Goal: Task Accomplishment & Management: Use online tool/utility

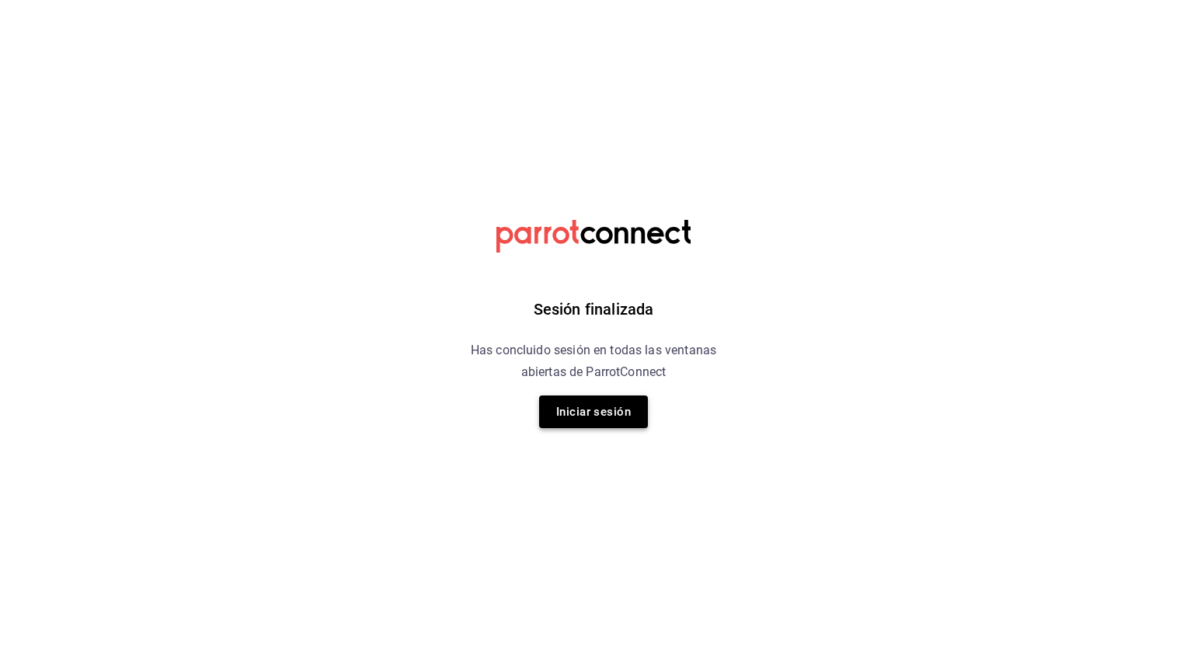
click at [619, 416] on button "Iniciar sesión" at bounding box center [593, 411] width 109 height 33
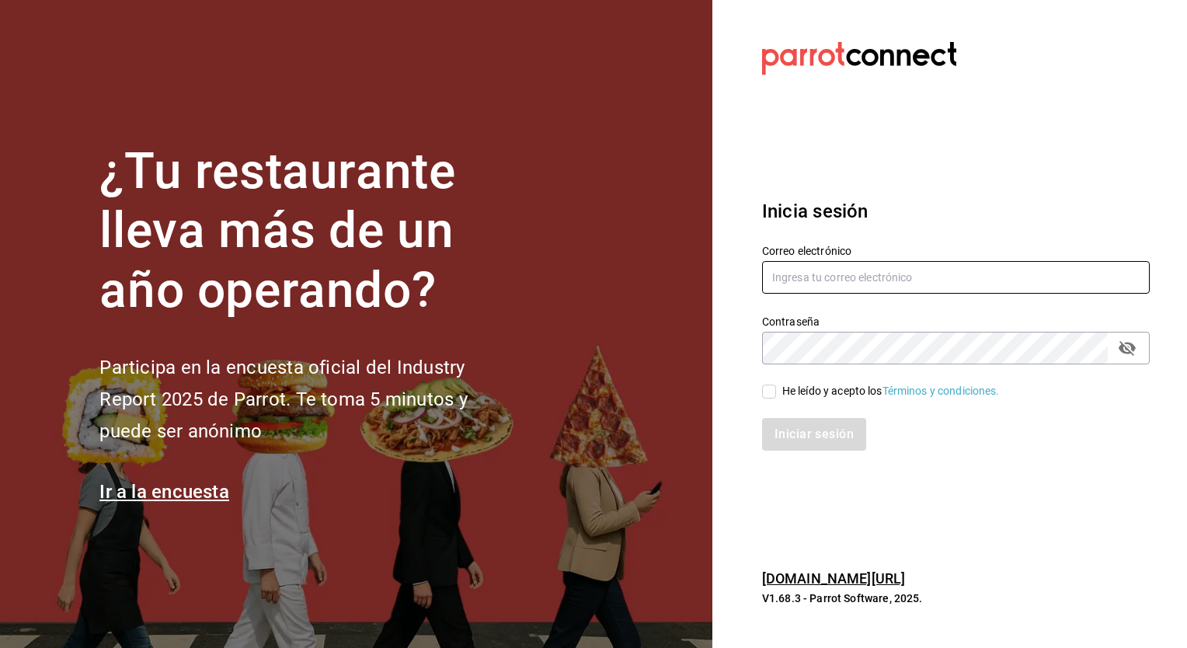
type input "cuerno.cdmx@grupocosteno.com"
click at [772, 390] on input "He leído y acepto los Términos y condiciones." at bounding box center [769, 392] width 14 height 14
checkbox input "true"
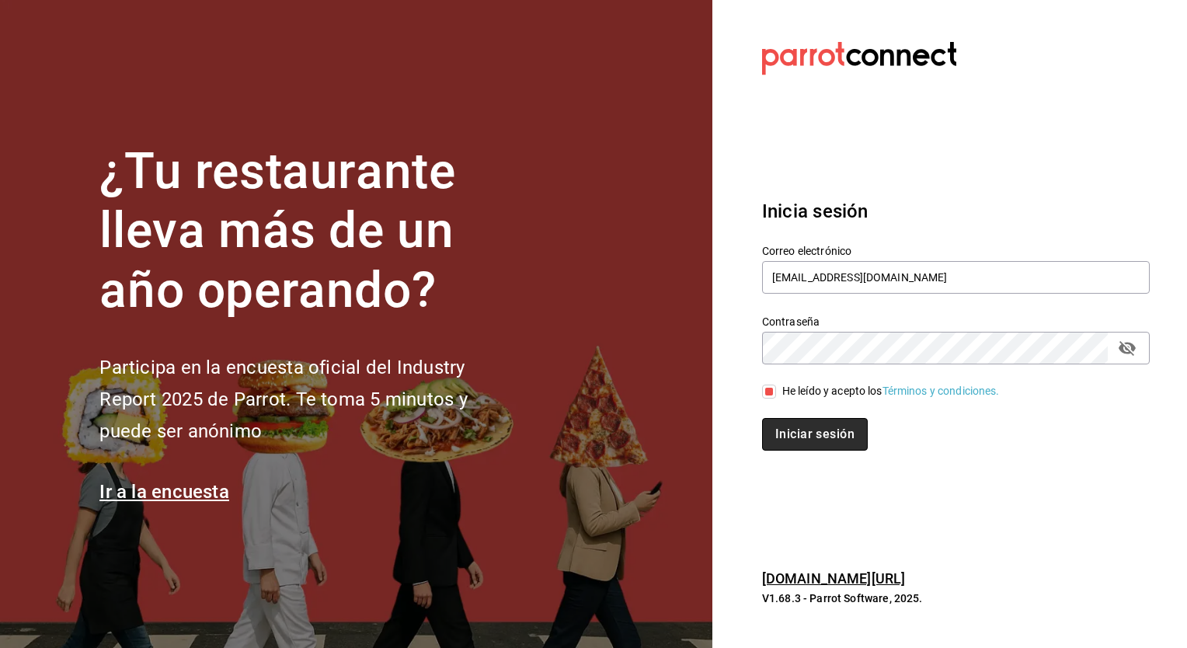
click at [810, 430] on button "Iniciar sesión" at bounding box center [815, 434] width 106 height 33
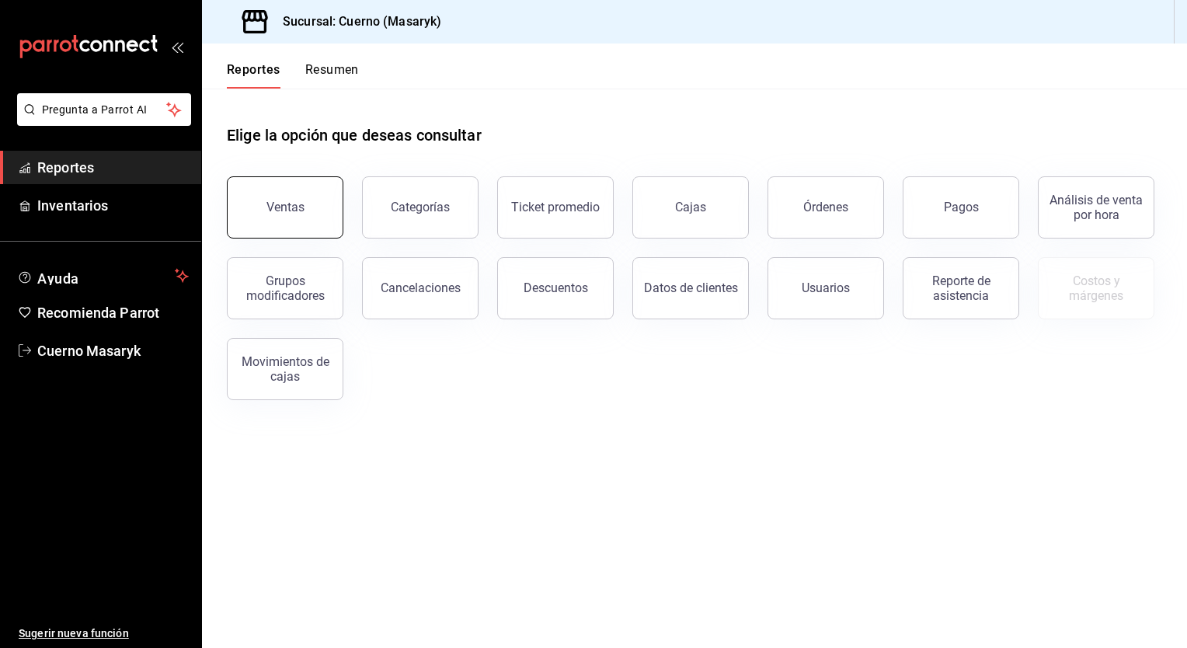
click at [324, 217] on button "Ventas" at bounding box center [285, 207] width 117 height 62
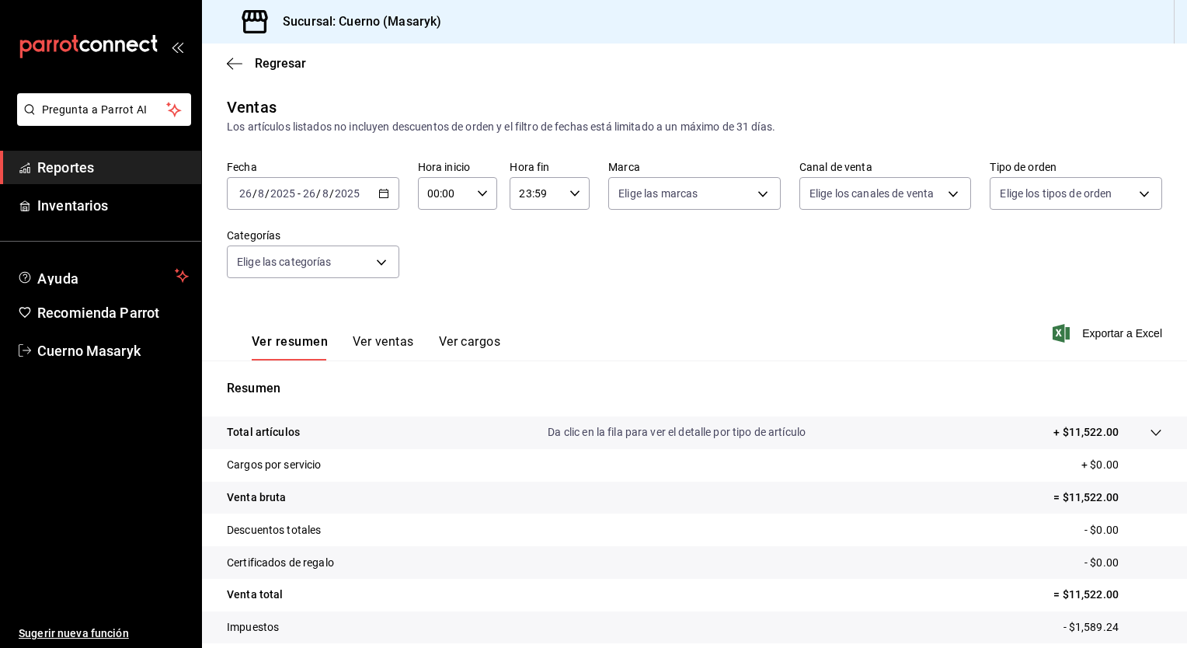
click at [388, 194] on div "2025-08-26 26 / 8 / 2025 - 2025-08-26 26 / 8 / 2025" at bounding box center [313, 193] width 172 height 33
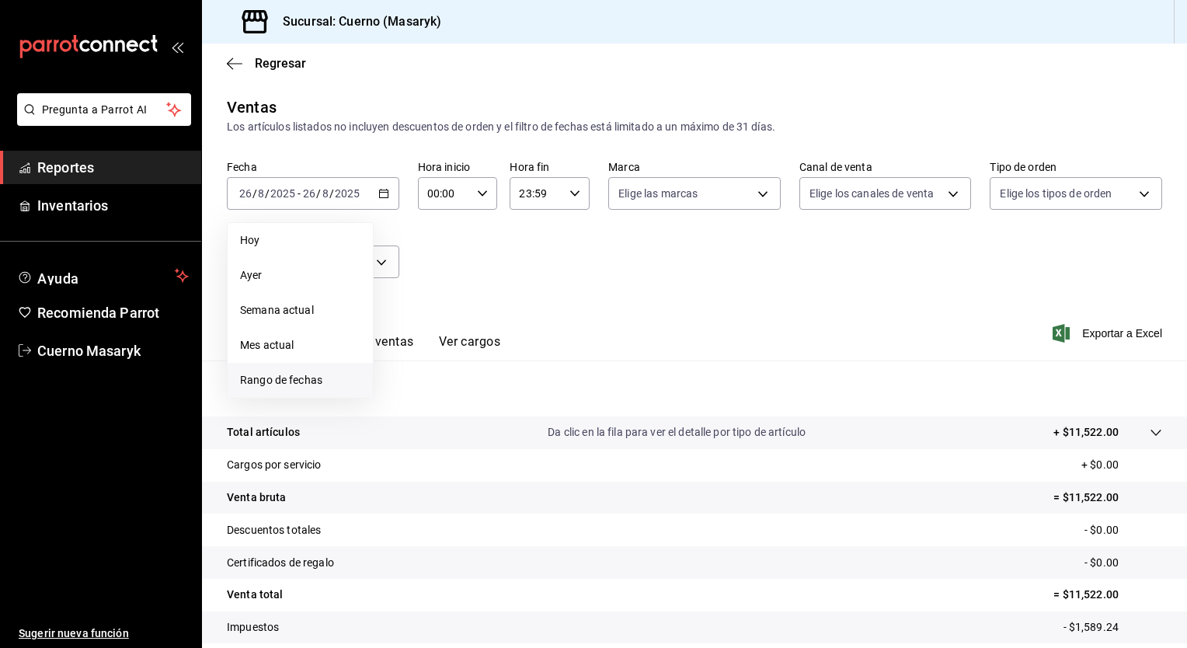
click at [317, 378] on span "Rango de fechas" at bounding box center [300, 380] width 120 height 16
click at [402, 438] on button "25" at bounding box center [405, 433] width 27 height 28
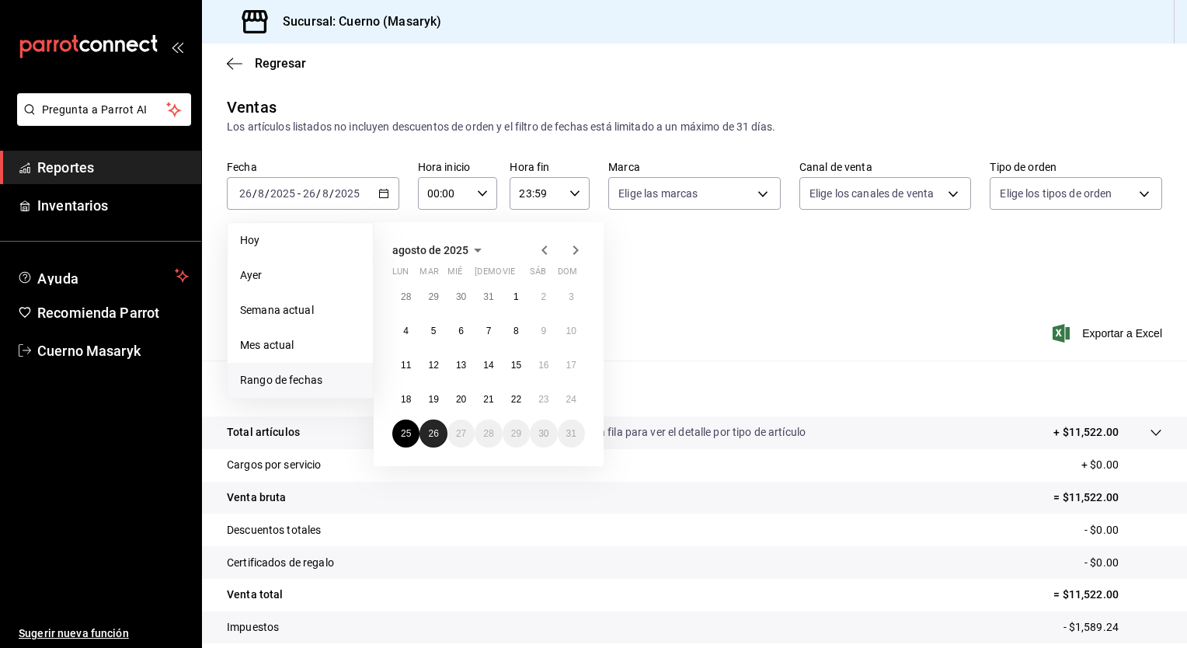
click at [433, 438] on button "26" at bounding box center [432, 433] width 27 height 28
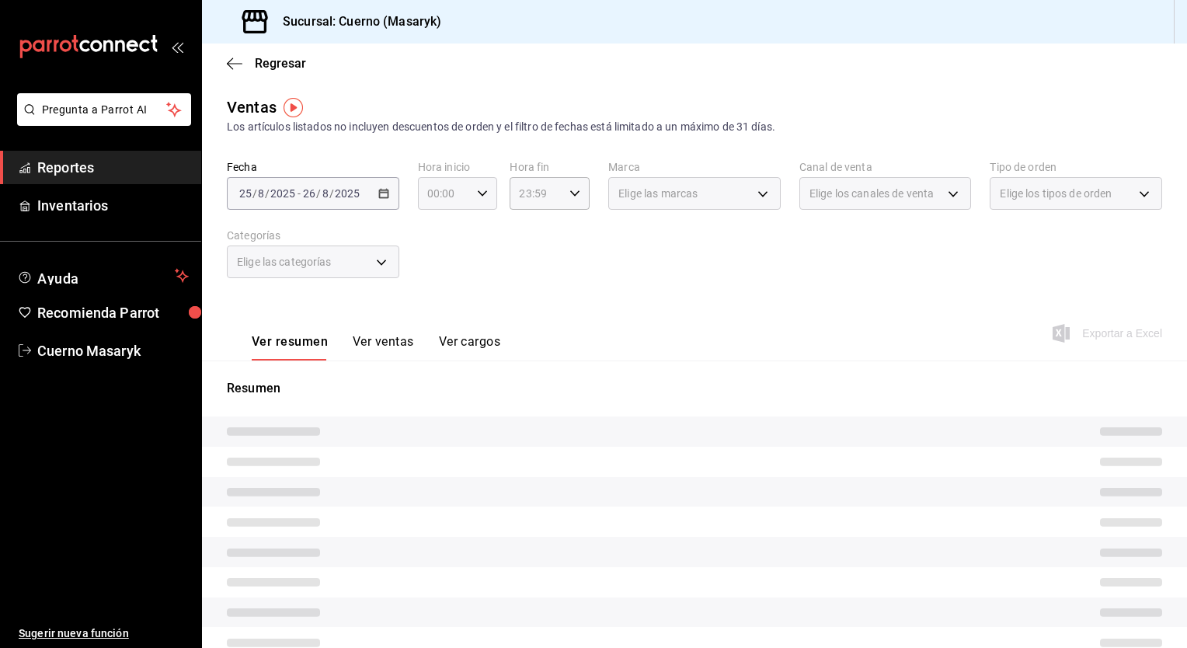
click at [479, 194] on \(Stroke\) "button" at bounding box center [482, 192] width 9 height 5
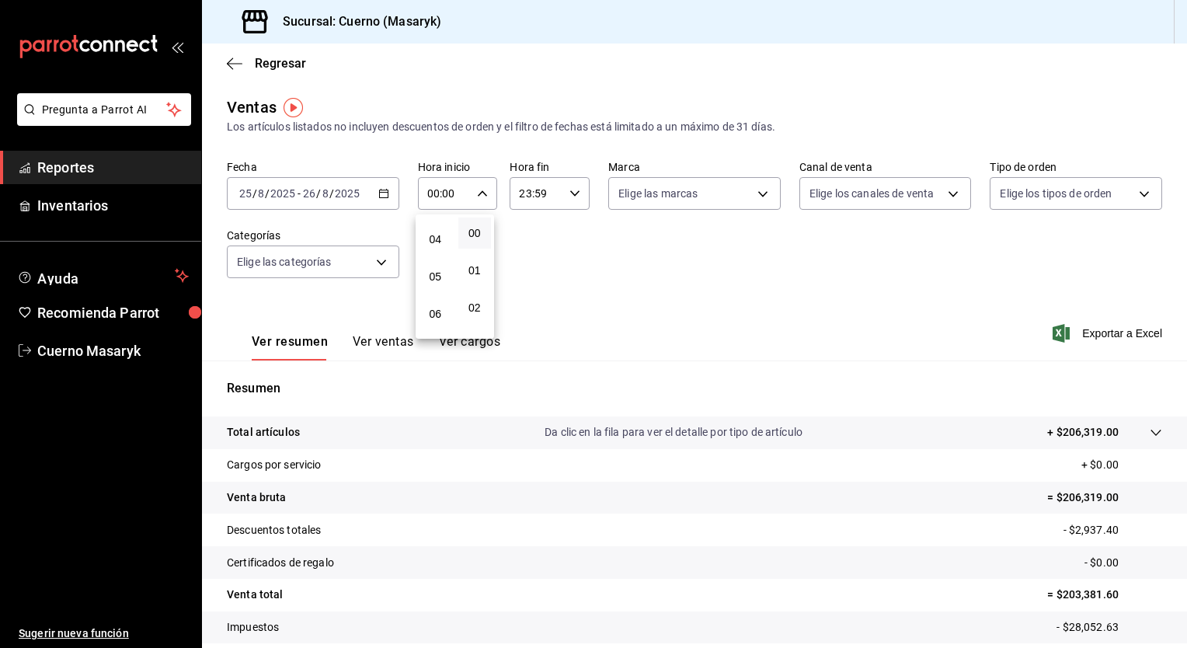
scroll to position [158, 0]
click at [435, 272] on button "05" at bounding box center [435, 260] width 33 height 31
type input "05:00"
click at [562, 194] on div at bounding box center [593, 324] width 1187 height 648
click at [562, 194] on div "23:59 Hora fin" at bounding box center [550, 193] width 80 height 33
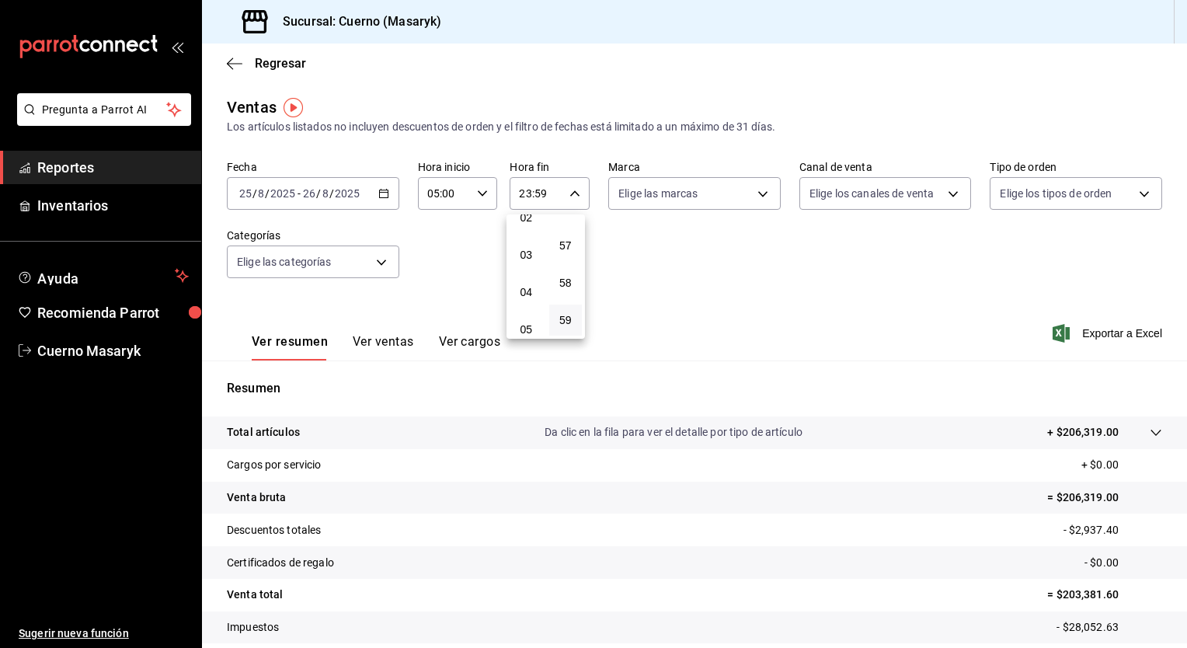
scroll to position [92, 0]
click at [525, 332] on span "05" at bounding box center [526, 328] width 15 height 12
click at [566, 231] on span "00" at bounding box center [566, 233] width 15 height 12
type input "05:00"
click at [746, 199] on div at bounding box center [593, 324] width 1187 height 648
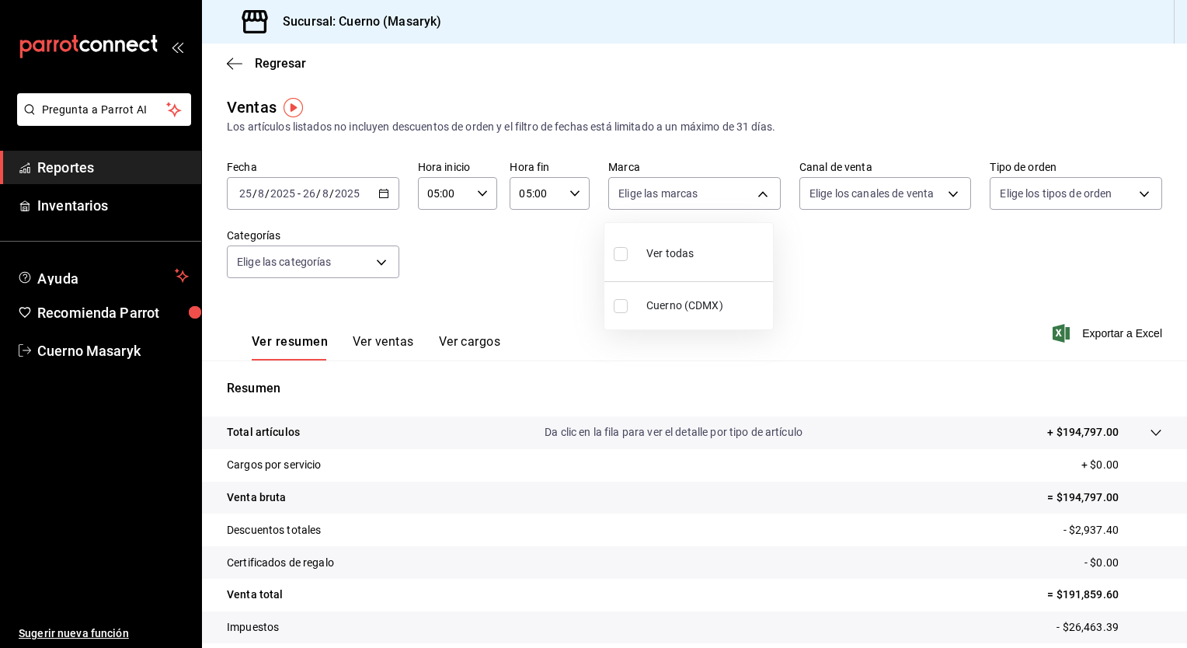
click at [746, 199] on body "Pregunta a Parrot AI Reportes Inventarios Ayuda Recomienda Parrot Cuerno Masary…" at bounding box center [593, 324] width 1187 height 648
click at [688, 258] on span "Ver todas" at bounding box center [669, 253] width 47 height 16
type input "4ea0d660-02b3-4785-bb88-48b5ef6e196c"
checkbox input "true"
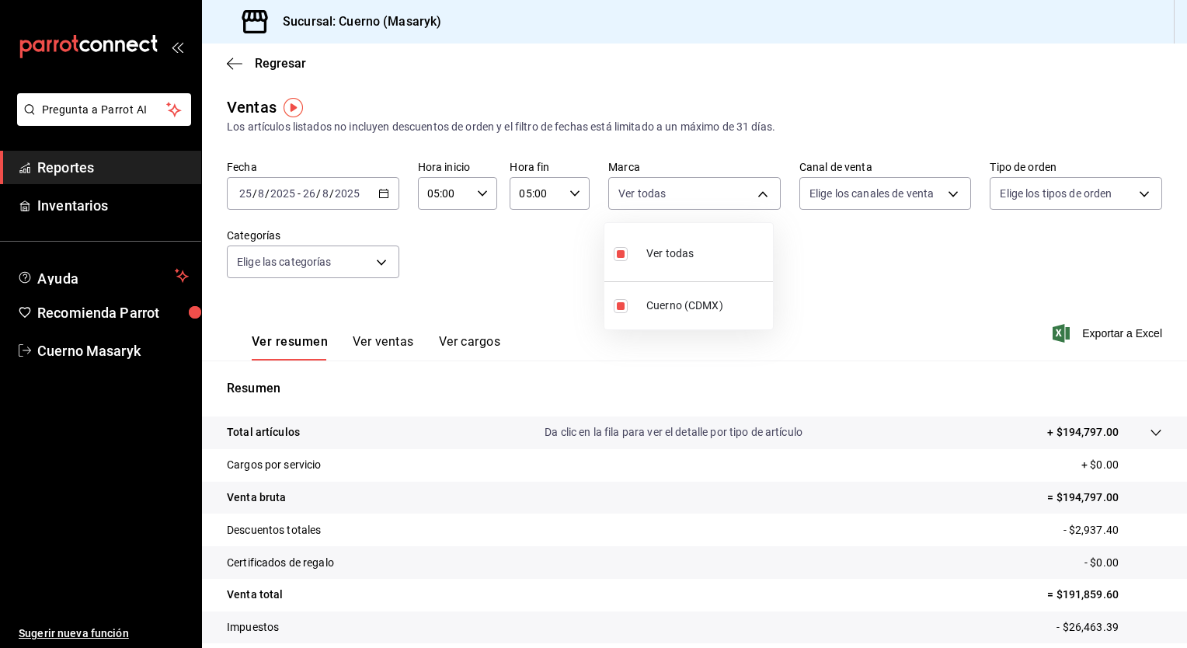
click at [853, 197] on div at bounding box center [593, 324] width 1187 height 648
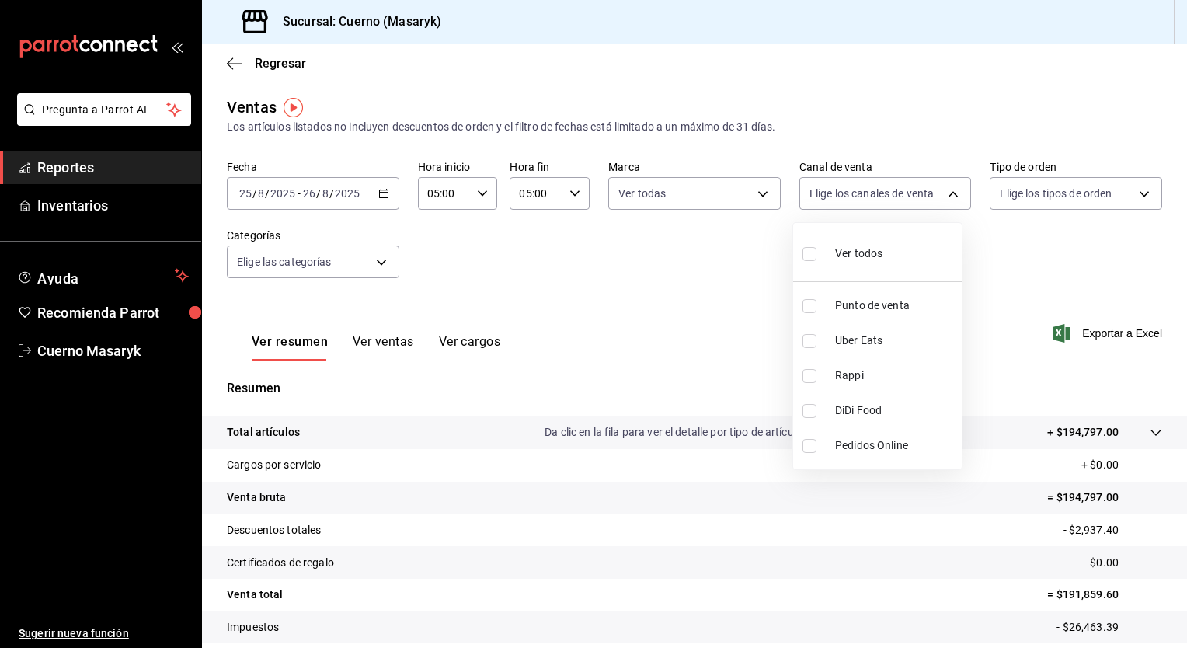
click at [853, 197] on body "Pregunta a Parrot AI Reportes Inventarios Ayuda Recomienda Parrot Cuerno Masary…" at bounding box center [593, 324] width 1187 height 648
click at [846, 254] on span "Ver todos" at bounding box center [858, 253] width 47 height 16
type input "PARROT,UBER_EATS,RAPPI,DIDI_FOOD,ONLINE"
checkbox input "true"
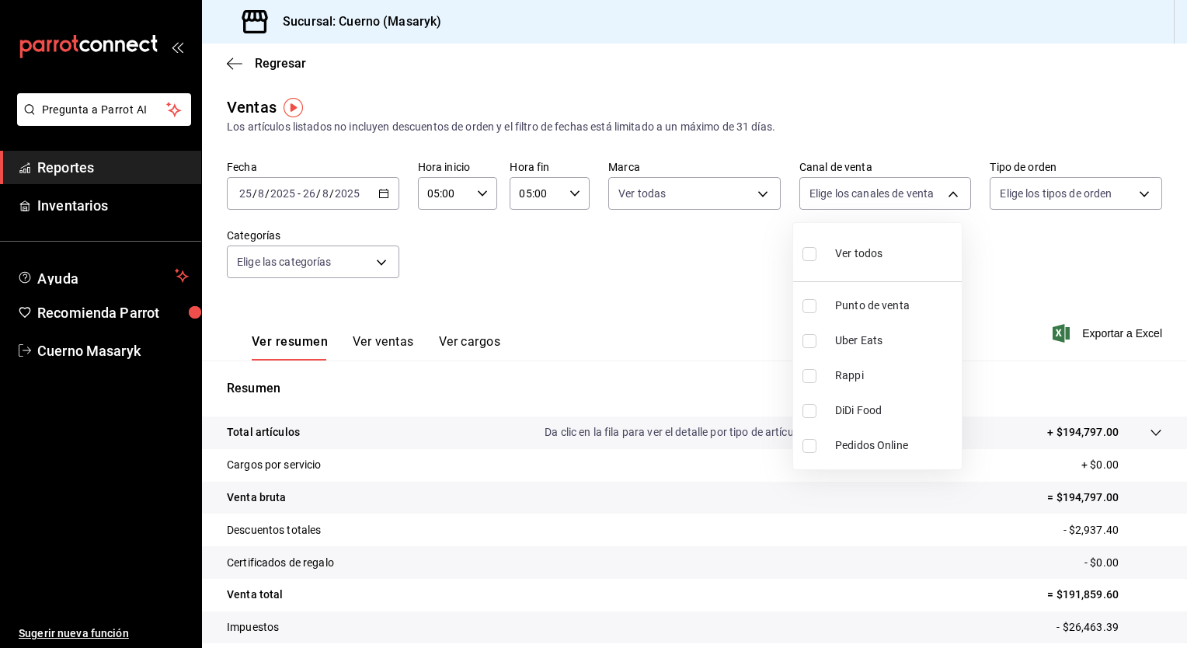
checkbox input "true"
click at [1057, 201] on div at bounding box center [593, 324] width 1187 height 648
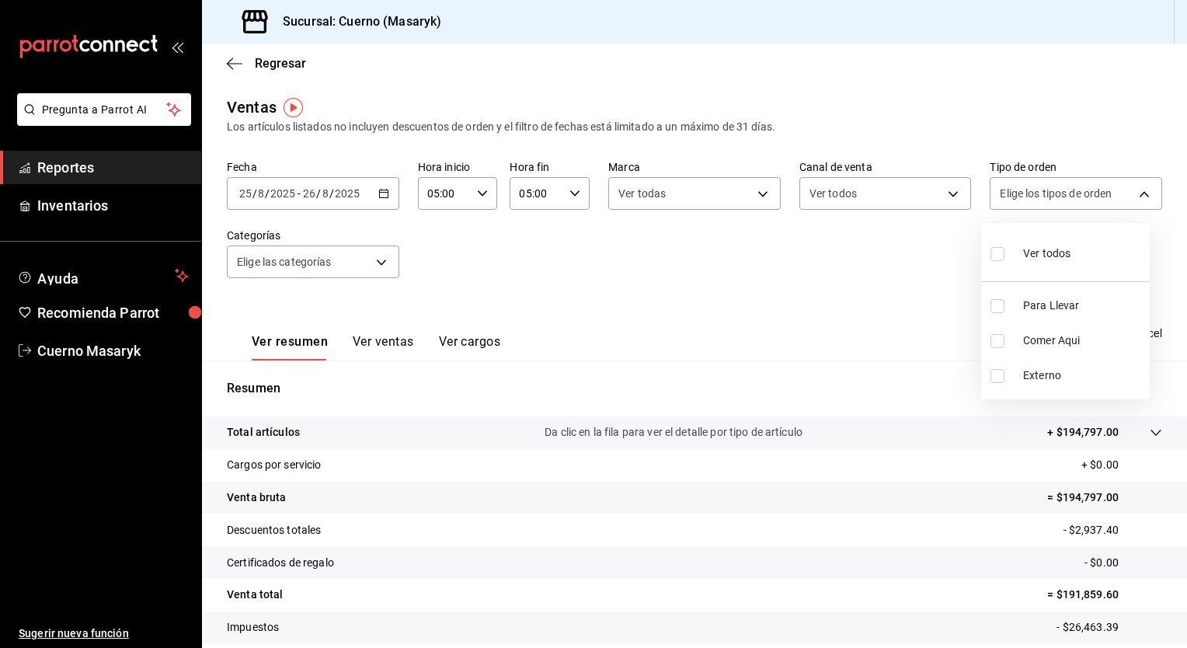
click at [1057, 201] on body "Pregunta a Parrot AI Reportes Inventarios Ayuda Recomienda Parrot Cuerno Masary…" at bounding box center [593, 324] width 1187 height 648
click at [1030, 246] on span "Ver todos" at bounding box center [1046, 253] width 47 height 16
type input "d8208262-291b-4595-bbfa-ed1e8660efdb,73ecdc8a-b505-4242-b24a-d5f1595b9b0a,EXTER…"
checkbox input "true"
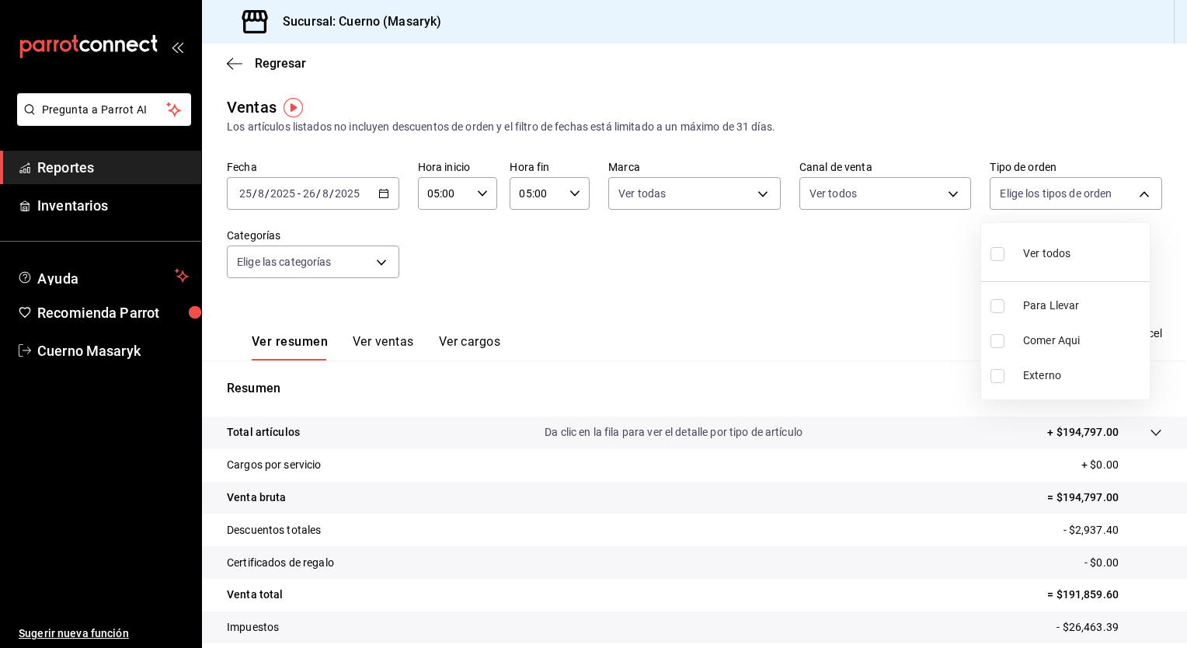
checkbox input "true"
click at [364, 269] on div at bounding box center [593, 324] width 1187 height 648
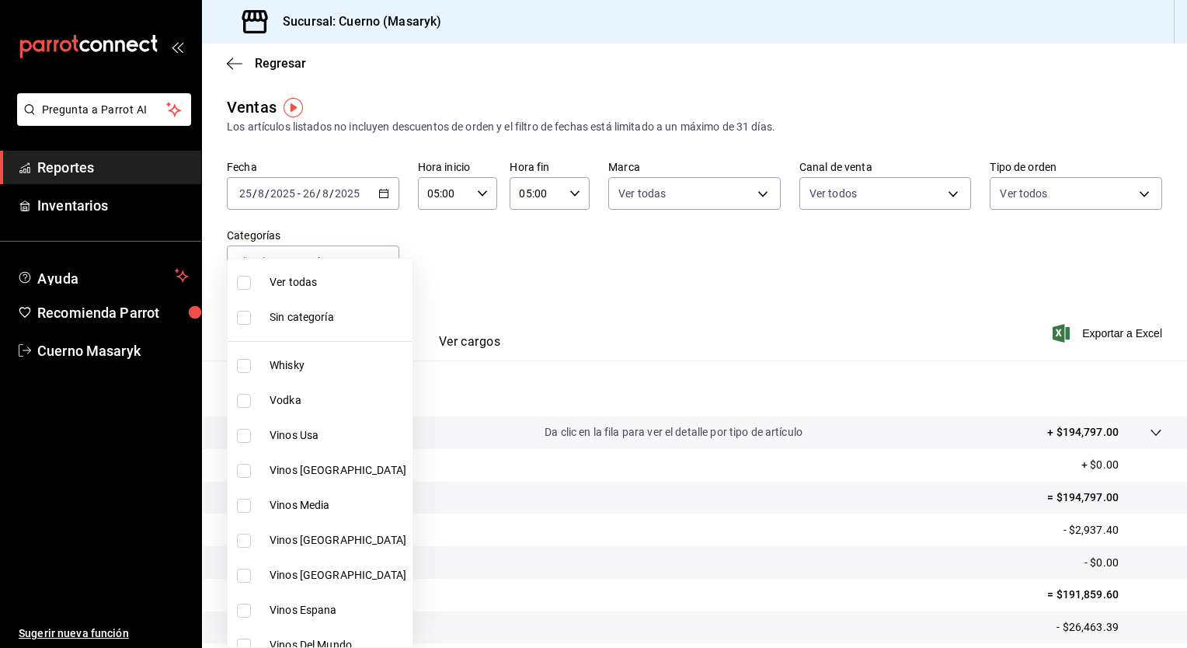
click at [364, 269] on body "Pregunta a Parrot AI Reportes Inventarios Ayuda Recomienda Parrot Cuerno Masary…" at bounding box center [593, 324] width 1187 height 648
click at [363, 273] on li "Ver todas" at bounding box center [320, 282] width 185 height 35
type input "c67b51a2-384c-483e-a5be-40afd3eac247,ec1a4520-4a99-4810-921e-4abf40ebc8c6,cd2d5…"
checkbox input "true"
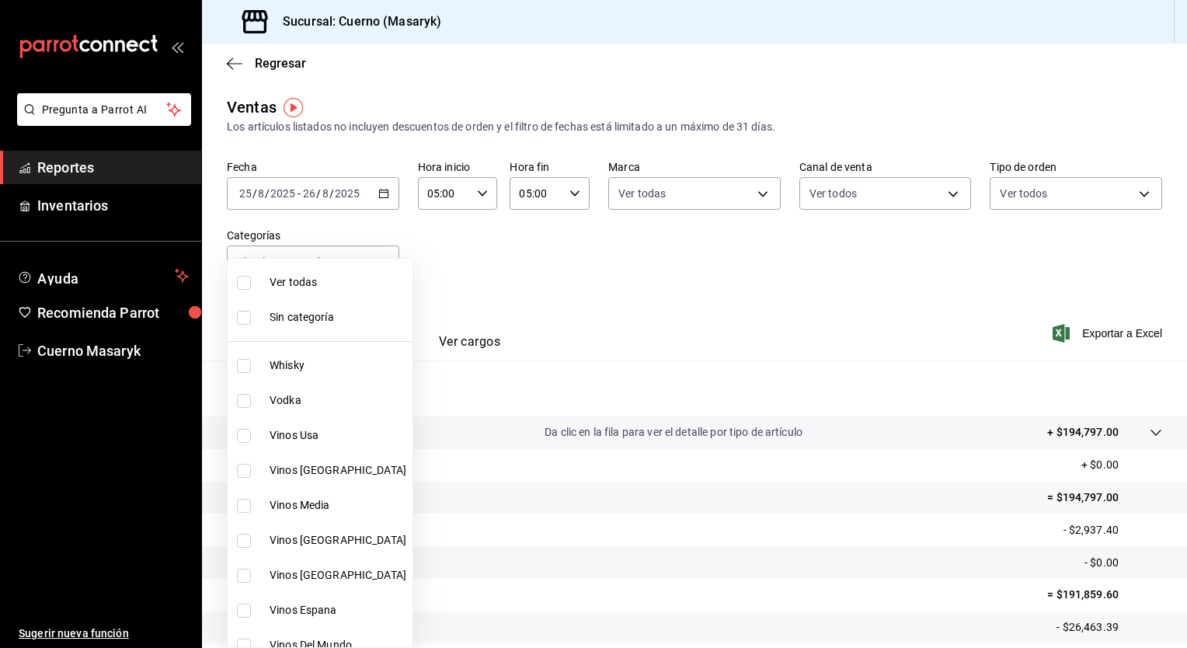
checkbox input "true"
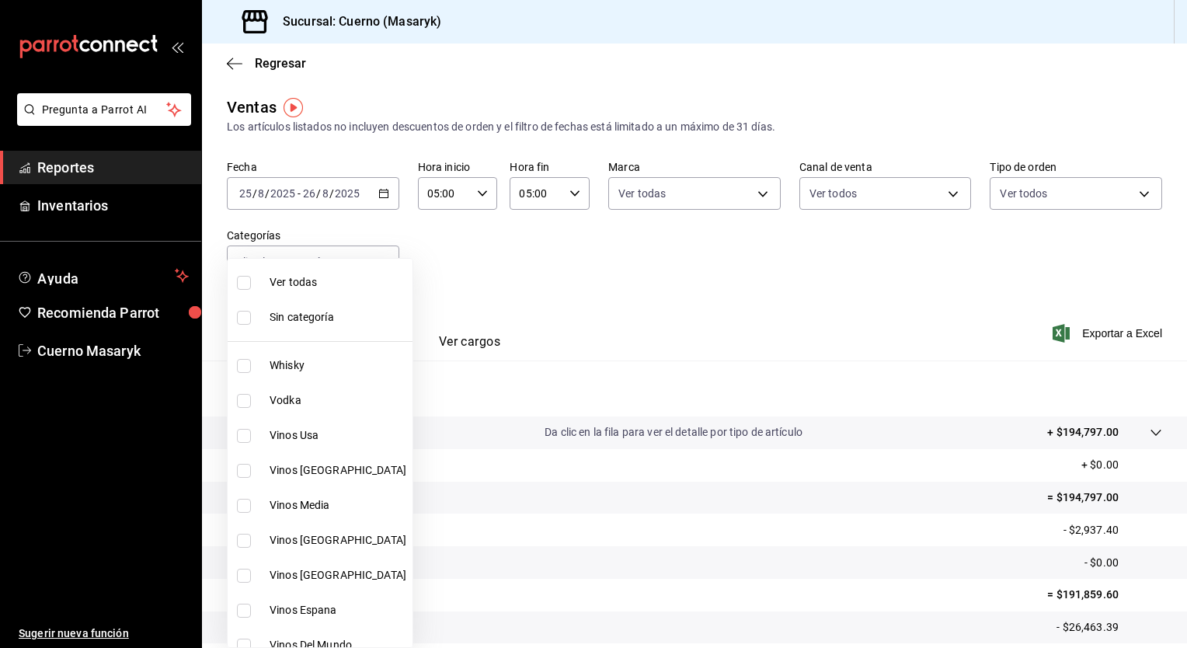
checkbox input "true"
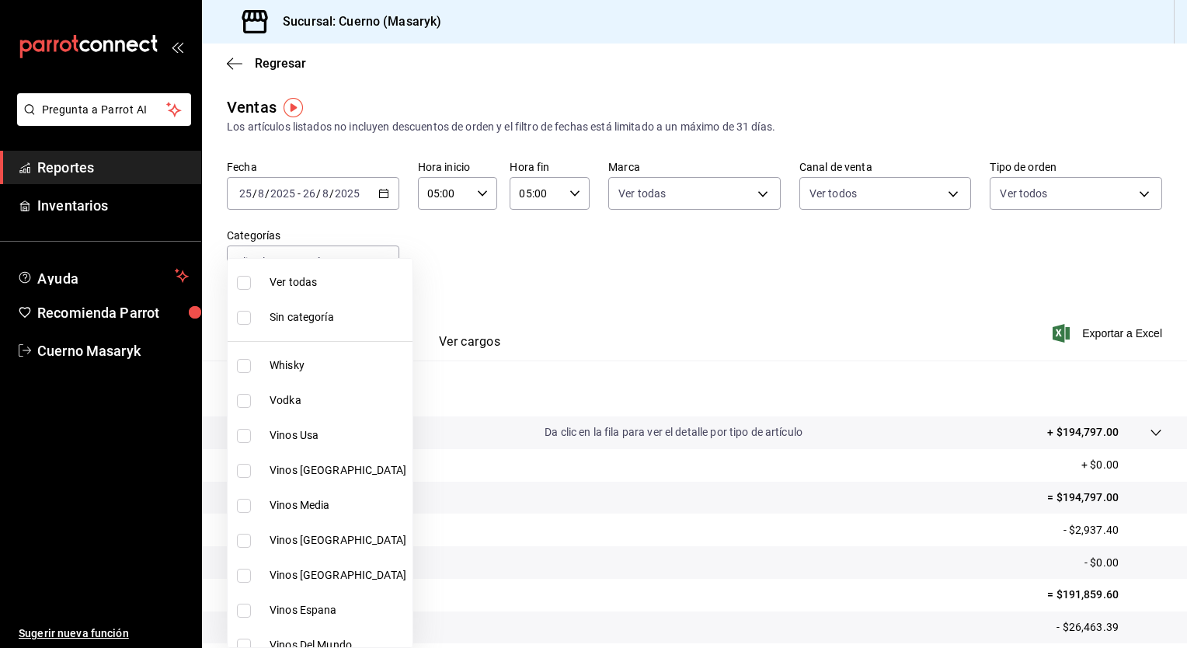
checkbox input "true"
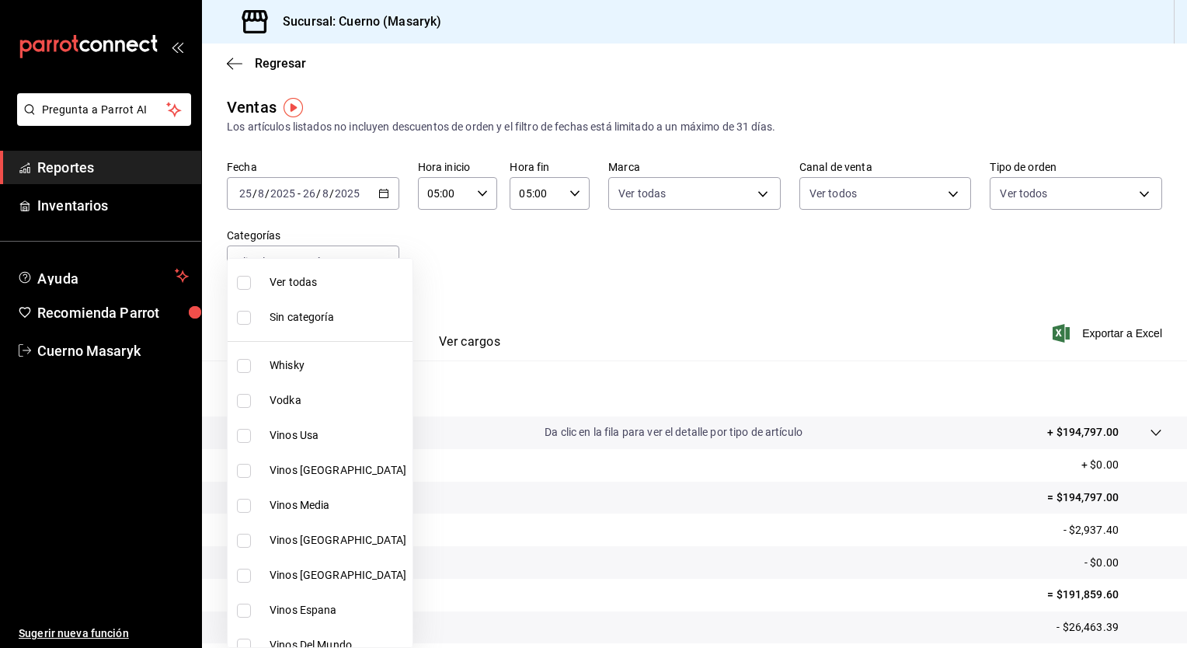
checkbox input "true"
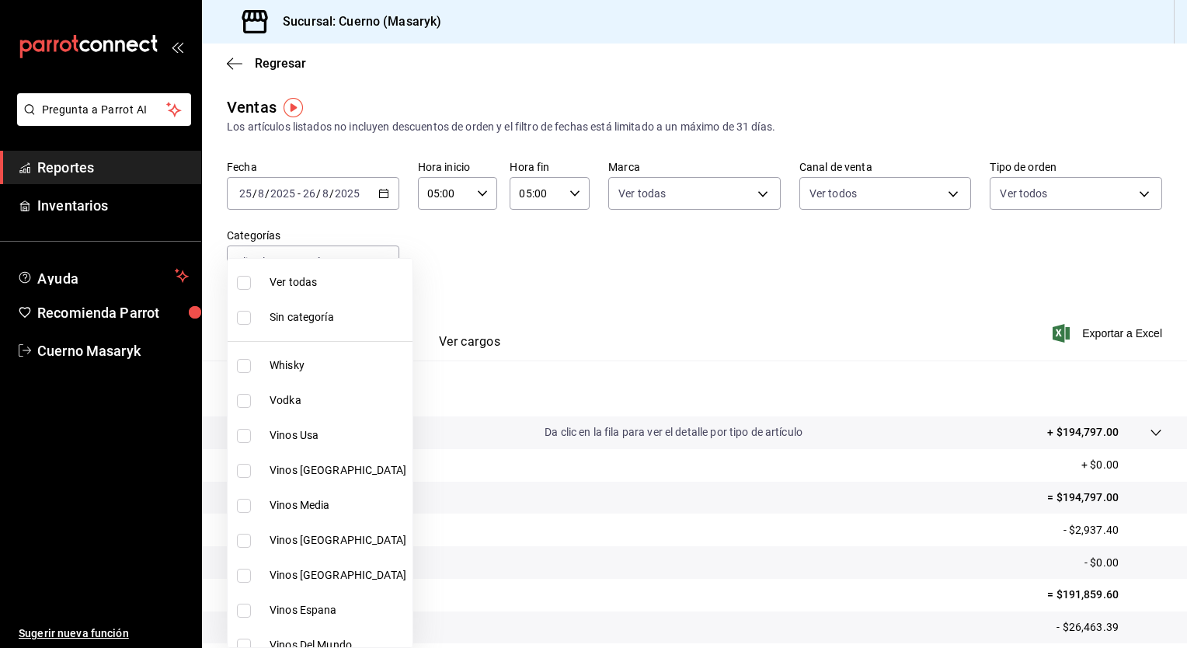
checkbox input "true"
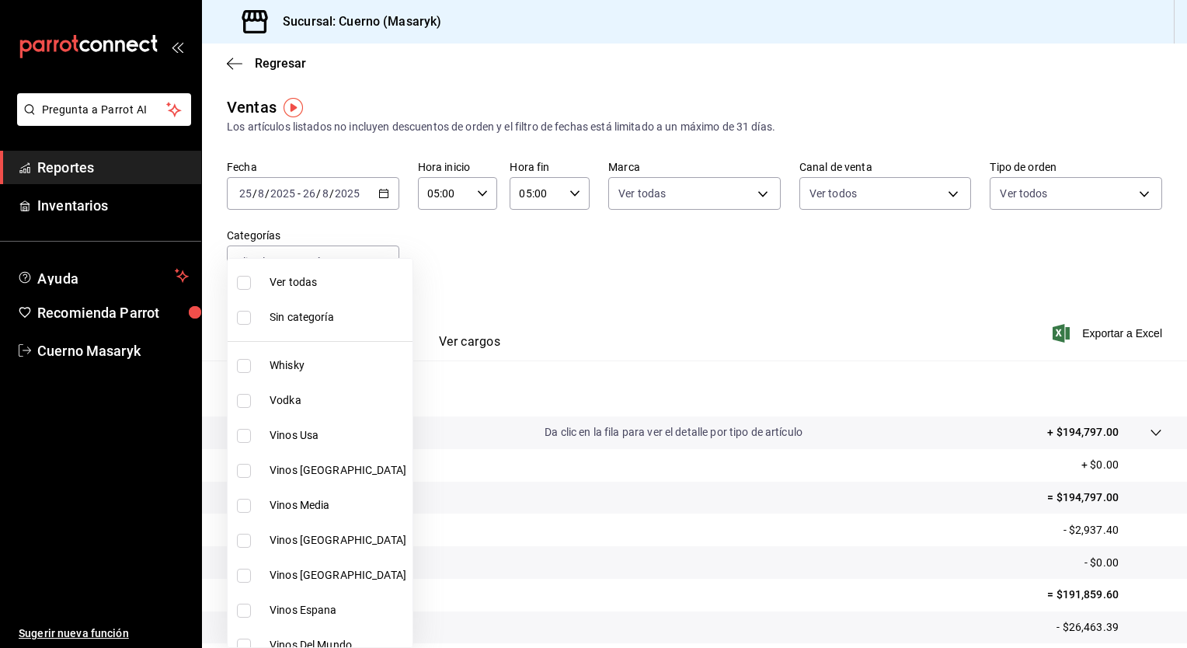
checkbox input "true"
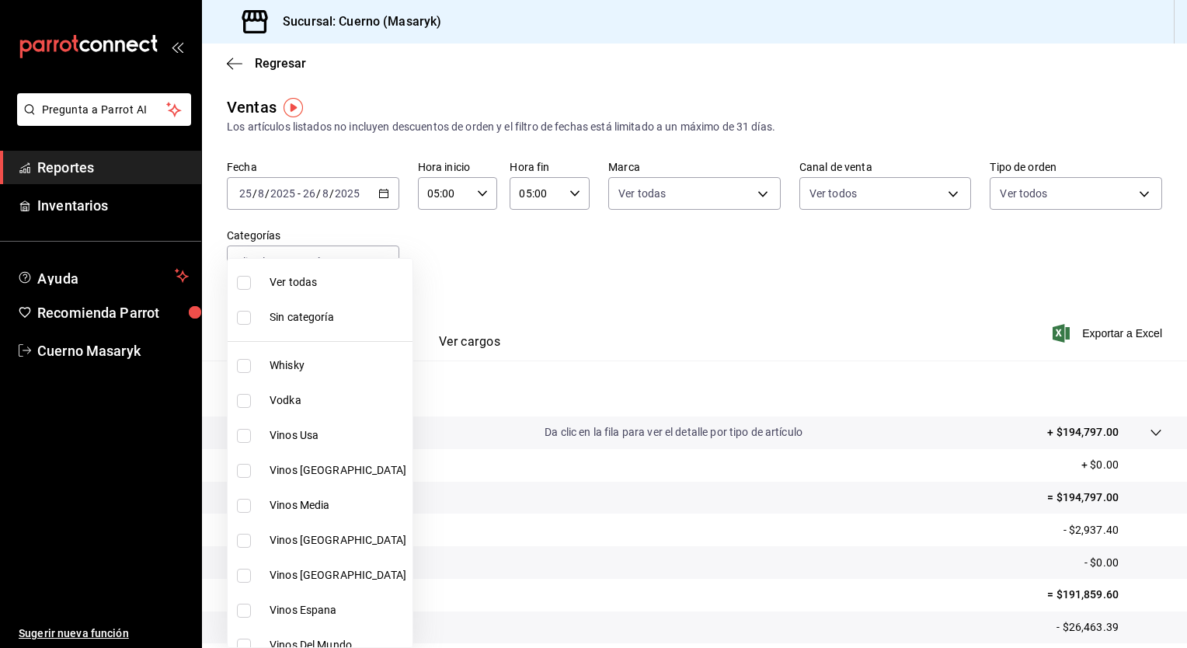
checkbox input "true"
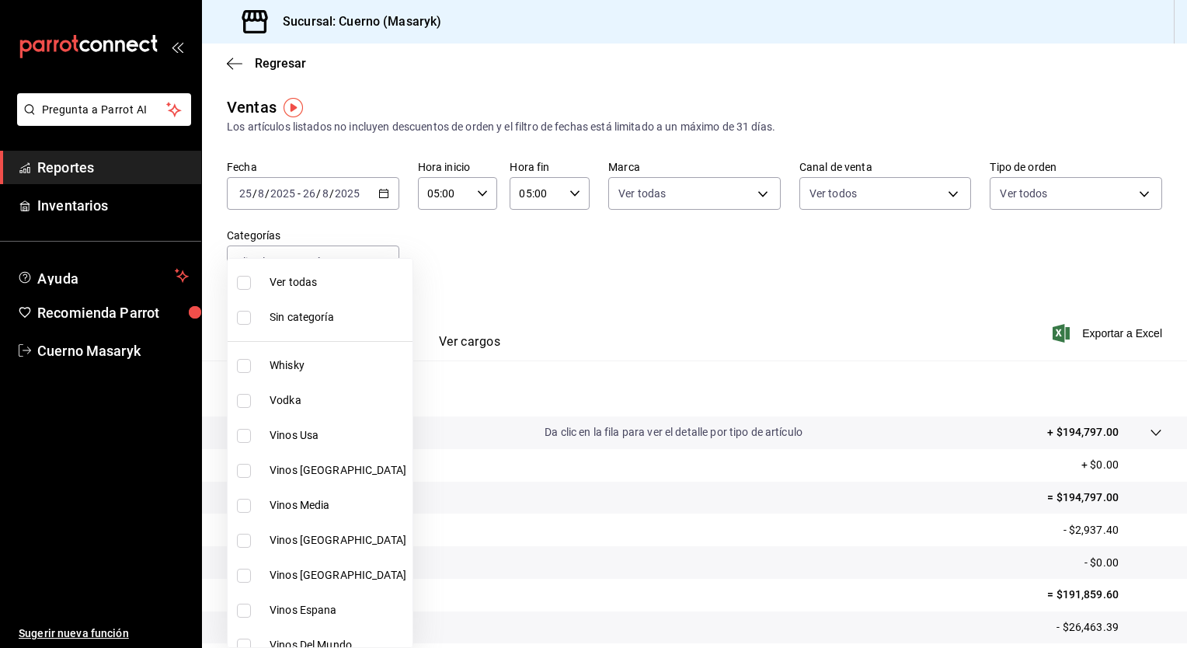
checkbox input "true"
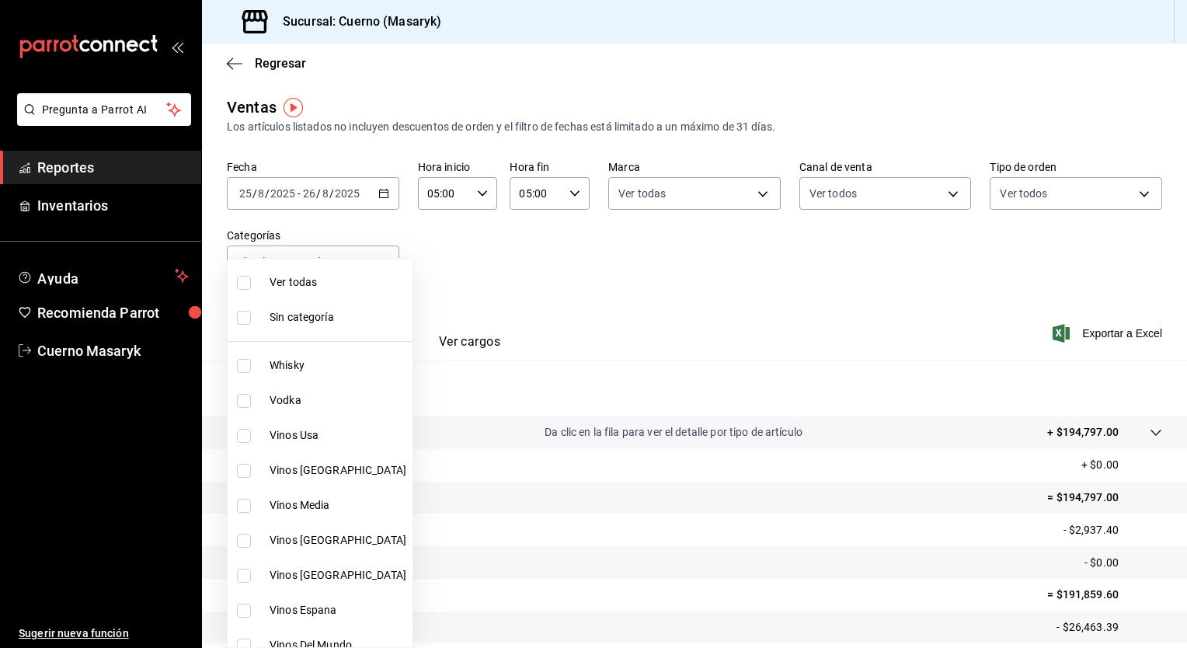
checkbox input "true"
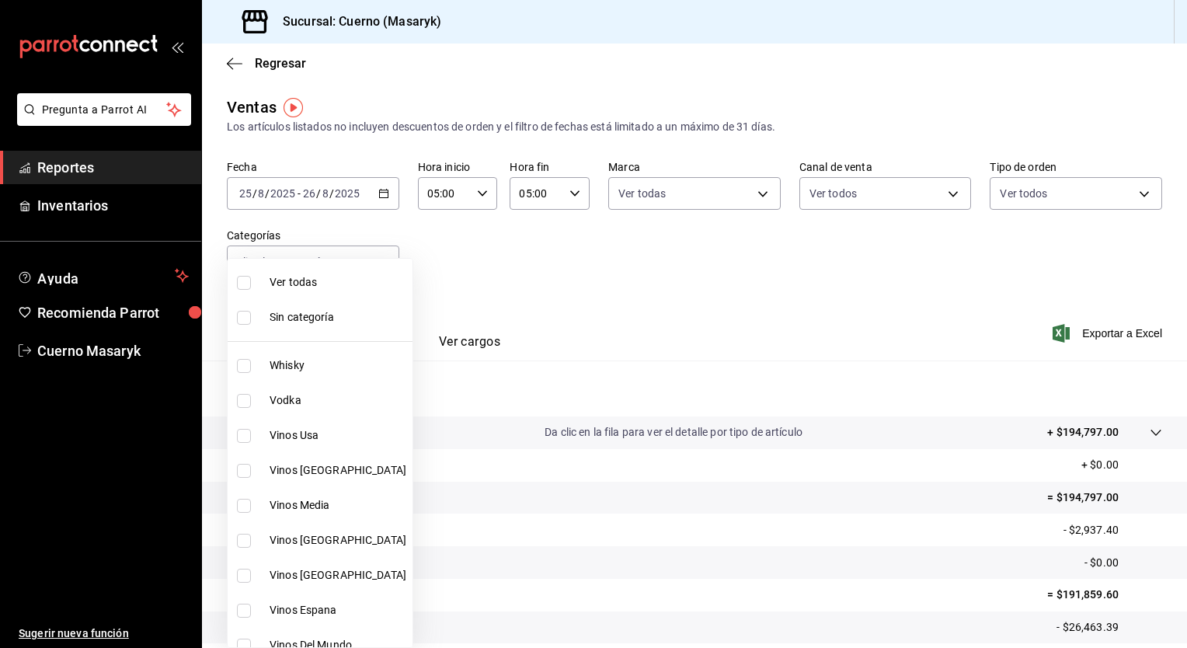
checkbox input "true"
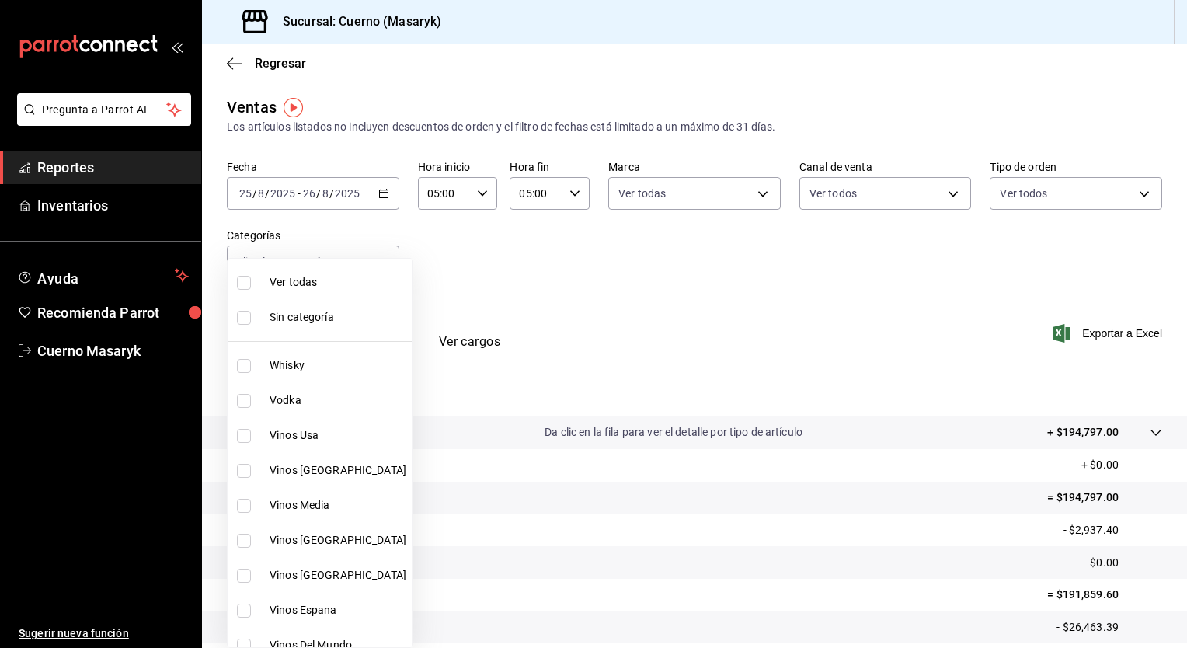
checkbox input "true"
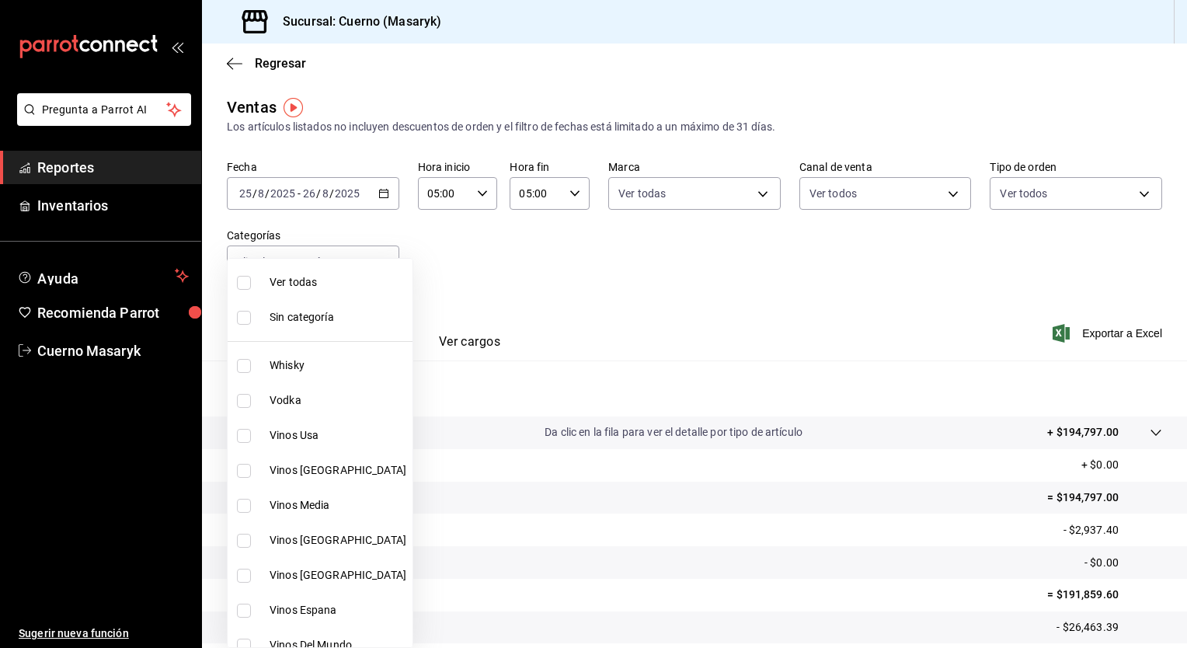
checkbox input "true"
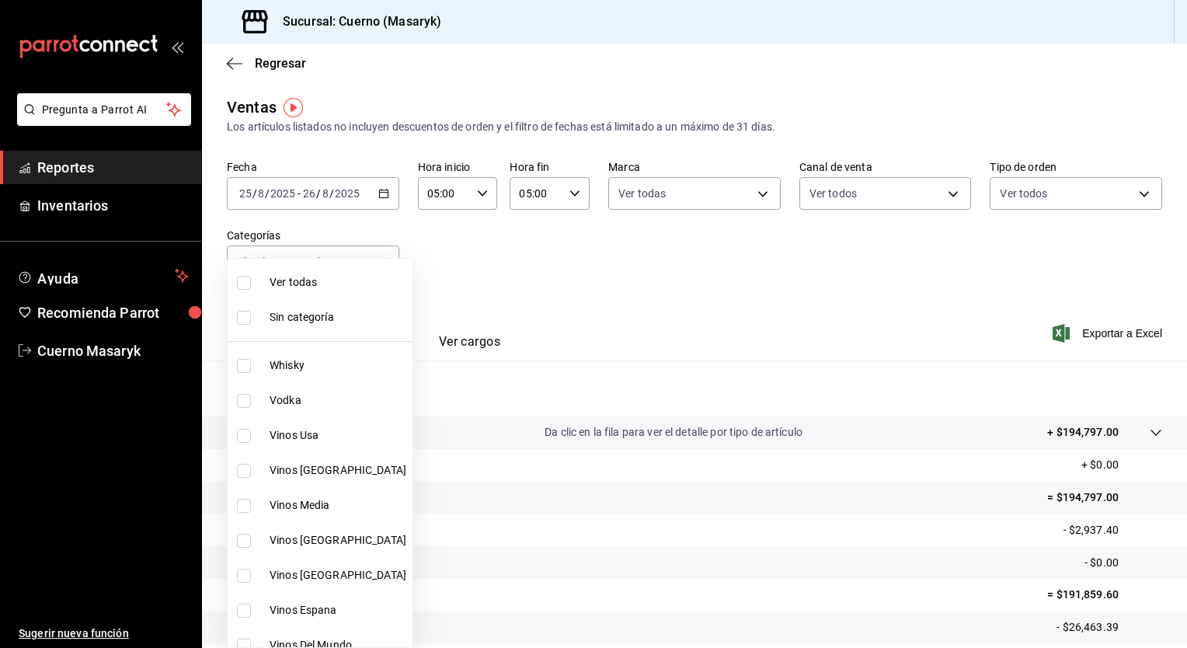
checkbox input "true"
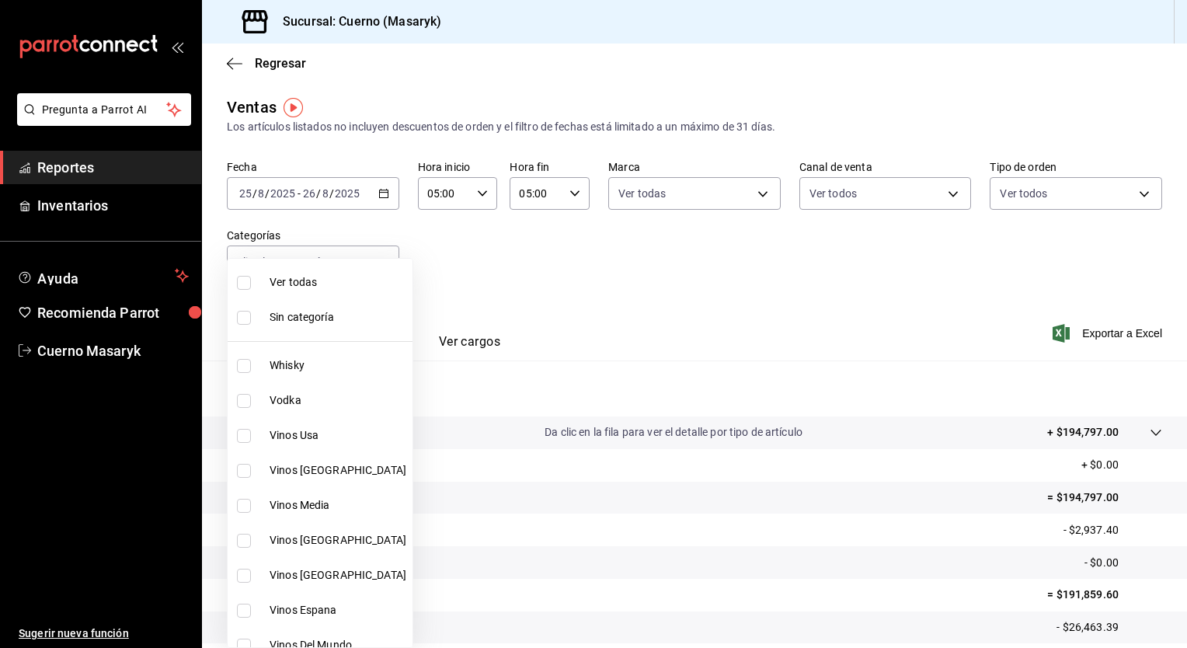
checkbox input "true"
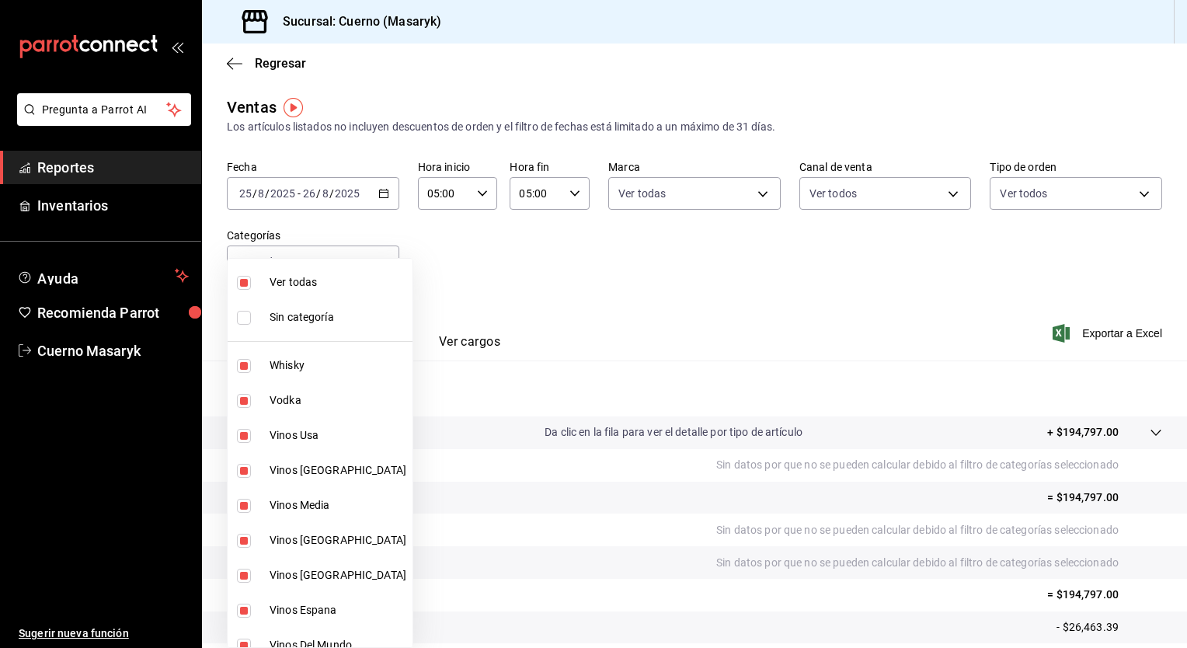
click at [645, 287] on div at bounding box center [593, 324] width 1187 height 648
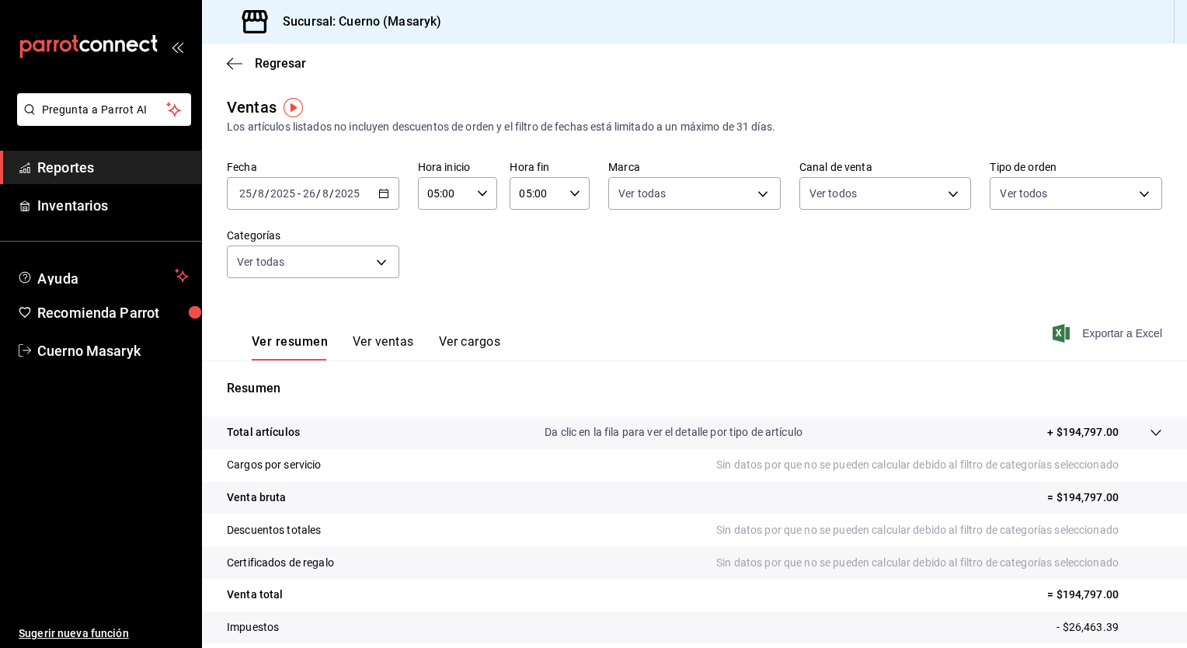
click at [1101, 331] on span "Exportar a Excel" at bounding box center [1109, 333] width 106 height 19
